Goal: Task Accomplishment & Management: Complete application form

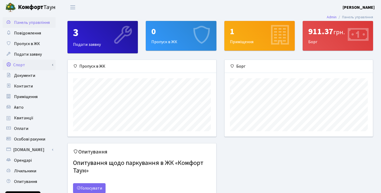
click at [32, 65] on link "Спорт" at bounding box center [29, 65] width 53 height 11
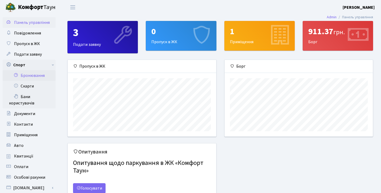
click at [34, 77] on link "Бронювання" at bounding box center [29, 75] width 53 height 11
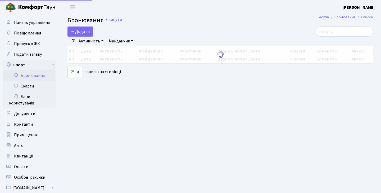
select select "25"
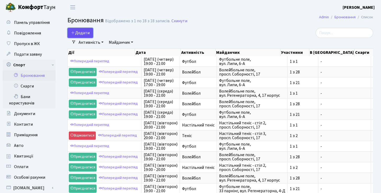
click at [87, 33] on button "Додати" at bounding box center [81, 33] width 26 height 10
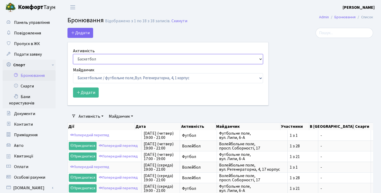
click at [114, 62] on select "Баскетбол Волейбол Йога Катання на роликах Настільний теніс Теніс Футбол Фітнес" at bounding box center [168, 59] width 190 height 10
select select "1"
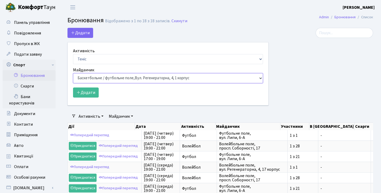
click at [119, 79] on select "Баскетбольне / футбольне поле, Вул. Регенераторна, 4, 1 корпус Баскетбольне пол…" at bounding box center [168, 78] width 190 height 10
select select "16"
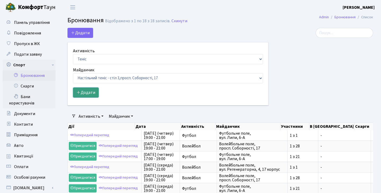
click at [93, 93] on button "Додати" at bounding box center [86, 92] width 26 height 10
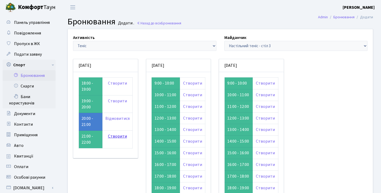
click at [119, 136] on link "Створити" at bounding box center [117, 136] width 19 height 6
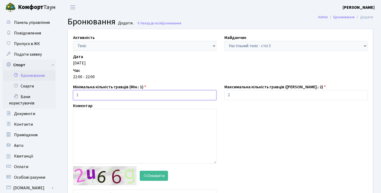
click at [141, 96] on input "1" at bounding box center [144, 95] width 143 height 10
type input "2"
click at [225, 136] on div "Активність - Баскетбол Волейбол Йога Катання на роликах Настільний теніс Теніс …" at bounding box center [220, 118] width 313 height 178
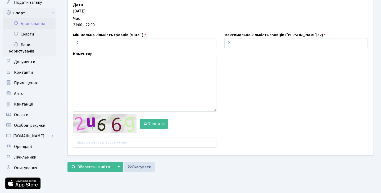
scroll to position [66, 0]
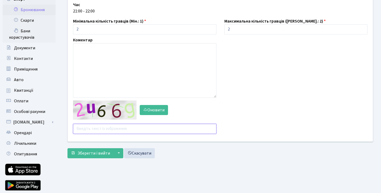
click at [160, 128] on input "text" at bounding box center [144, 129] width 143 height 10
type input "ifxqd"
click at [247, 140] on div "Активність - Баскетбол Волейбол Йога Катання на роликах Настільний теніс Теніс …" at bounding box center [220, 52] width 313 height 178
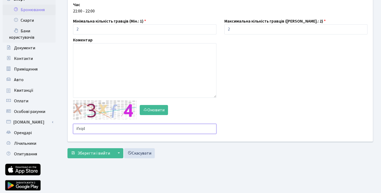
click at [108, 131] on input "ifxqd" at bounding box center [144, 129] width 143 height 10
type input "xfznr"
click at [120, 140] on div "Активність - Баскетбол Волейбол Йога Катання на роликах Настільний теніс Теніс …" at bounding box center [220, 52] width 313 height 178
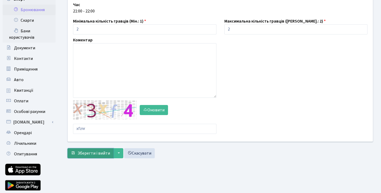
click at [104, 154] on span "Зберегти і вийти" at bounding box center [94, 153] width 33 height 6
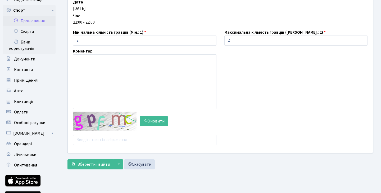
scroll to position [68, 0]
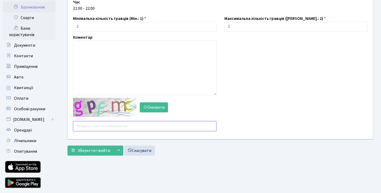
click at [111, 127] on input "text" at bounding box center [144, 126] width 143 height 10
click at [156, 106] on button "Оновити" at bounding box center [154, 107] width 28 height 10
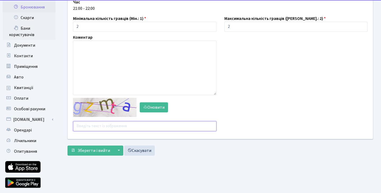
click at [125, 122] on input "text" at bounding box center [144, 126] width 143 height 10
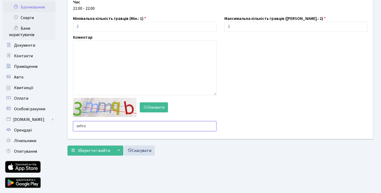
type input "aehra"
click at [112, 121] on div "Оновити aehra" at bounding box center [144, 114] width 151 height 33
click at [110, 124] on input "aehra" at bounding box center [144, 126] width 143 height 10
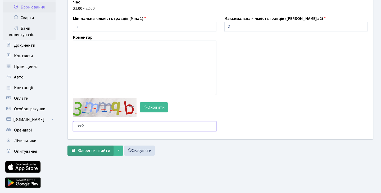
type input "tcx2j"
click at [99, 152] on span "Зберегти і вийти" at bounding box center [94, 150] width 33 height 6
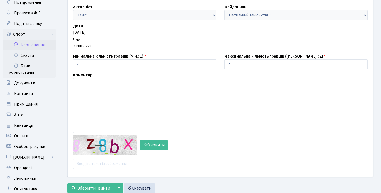
scroll to position [50, 0]
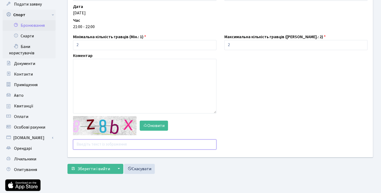
click at [110, 146] on input "text" at bounding box center [144, 144] width 143 height 10
type input "uq2um"
click at [68, 164] on button "Зберегти і вийти" at bounding box center [91, 169] width 46 height 10
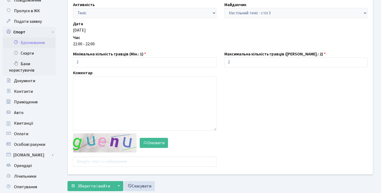
scroll to position [50, 0]
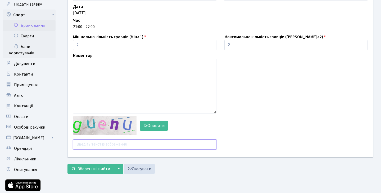
click at [109, 144] on input "text" at bounding box center [144, 144] width 143 height 10
type input "rm6cg"
click at [101, 155] on div "Активність - Баскетбол Волейбол Йога Катання на роликах Настільний теніс [PERSO…" at bounding box center [220, 68] width 313 height 178
click at [121, 172] on button "▼" at bounding box center [118, 169] width 10 height 10
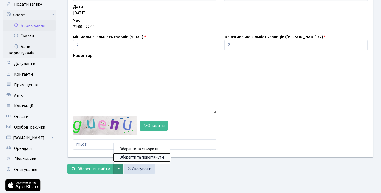
click at [132, 157] on button "Зберегти та переглянути" at bounding box center [142, 157] width 57 height 8
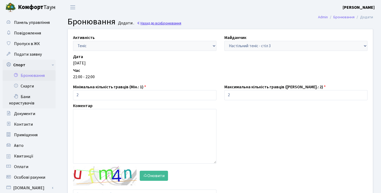
click at [149, 21] on link "Назад до всіх Бронювання" at bounding box center [159, 23] width 44 height 5
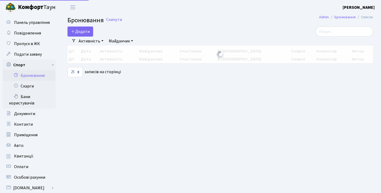
select select "25"
